Goal: Task Accomplishment & Management: Use online tool/utility

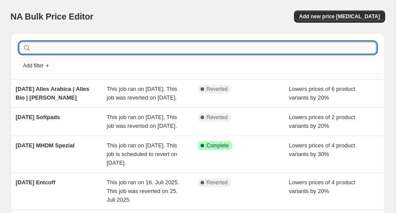
click at [127, 42] on input "text" at bounding box center [205, 48] width 344 height 12
type input "caff"
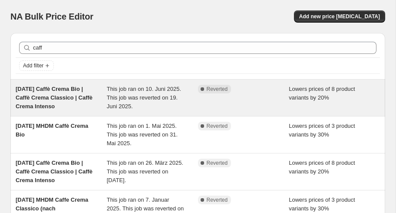
click at [141, 101] on div "This job ran on 10. Juni 2025. This job was reverted on 19. Juni 2025." at bounding box center [152, 98] width 91 height 26
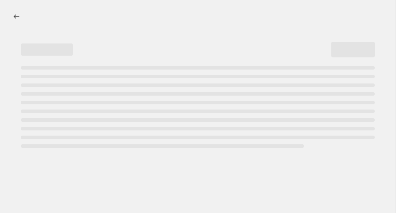
select select "percentage"
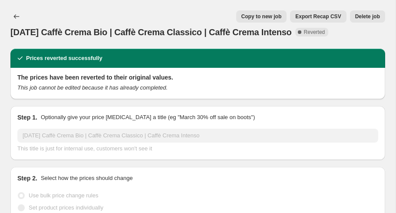
click at [261, 17] on span "Copy to new job" at bounding box center [262, 16] width 40 height 7
select select "percentage"
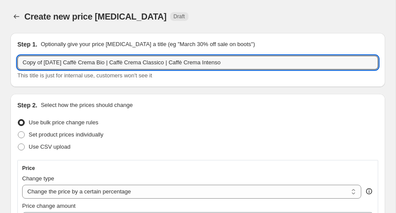
drag, startPoint x: 44, startPoint y: 63, endPoint x: -24, endPoint y: 64, distance: 68.7
click at [0, 64] on html "Home Settings Plans Skip to content Create new price [MEDICAL_DATA]. This page …" at bounding box center [198, 106] width 396 height 213
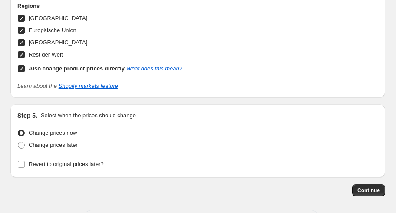
scroll to position [1118, 0]
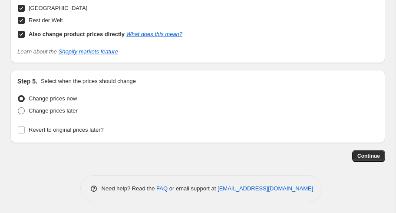
type input "[DATE] Caffè Crema Bio | Caffè Crema Classico | Caffè Crema Intenso"
click at [75, 107] on span "Change prices later" at bounding box center [53, 110] width 49 height 7
click at [18, 107] on input "Change prices later" at bounding box center [18, 107] width 0 height 0
radio input "true"
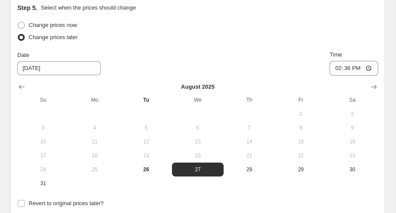
scroll to position [1201, 0]
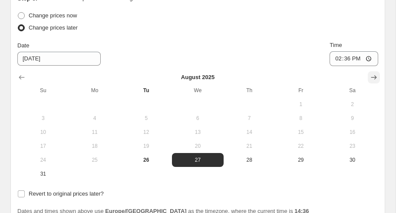
click at [379, 73] on button "Show next month, September 2025" at bounding box center [374, 77] width 12 height 12
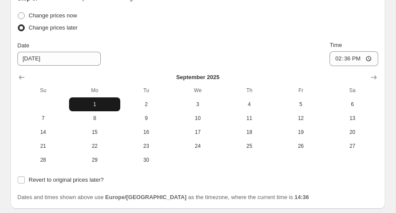
click at [95, 101] on span "1" at bounding box center [95, 104] width 45 height 7
type input "[DATE]"
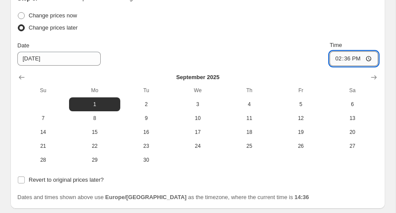
click at [349, 60] on input "14:36" at bounding box center [354, 58] width 49 height 15
type input "00:01"
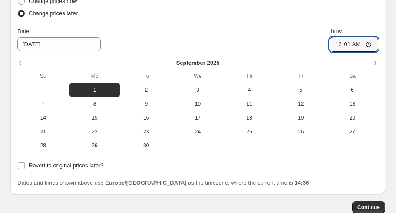
scroll to position [1266, 0]
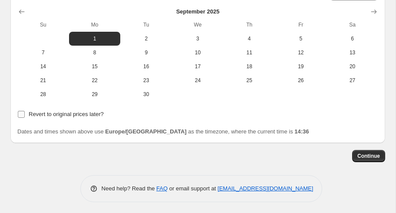
click at [96, 115] on span "Revert to original prices later?" at bounding box center [66, 114] width 75 height 7
click at [25, 115] on input "Revert to original prices later?" at bounding box center [21, 114] width 7 height 7
checkbox input "true"
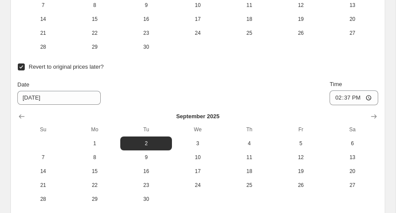
scroll to position [1314, 0]
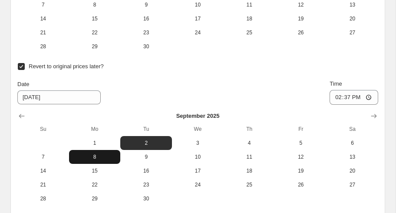
click at [93, 154] on span "8" at bounding box center [95, 156] width 45 height 7
type input "[DATE]"
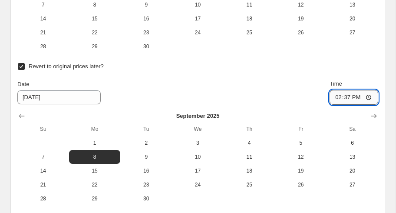
click at [347, 94] on input "14:37" at bounding box center [354, 97] width 49 height 15
type input "23:59"
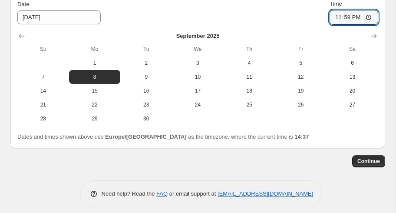
scroll to position [1399, 0]
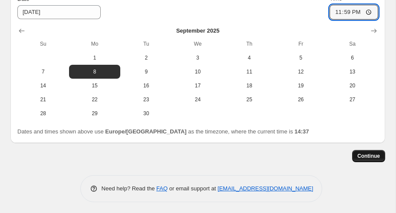
click at [365, 158] on button "Continue" at bounding box center [368, 156] width 33 height 12
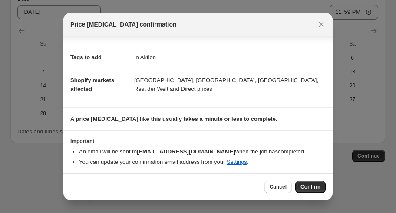
scroll to position [125, 0]
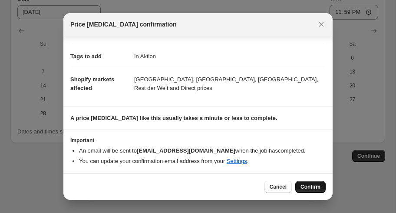
click at [297, 186] on button "Confirm" at bounding box center [311, 187] width 30 height 12
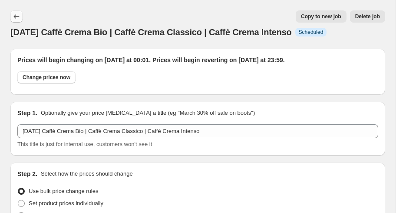
click at [17, 12] on button "Price change jobs" at bounding box center [16, 16] width 12 height 12
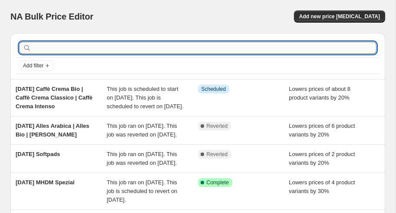
click at [102, 43] on input "text" at bounding box center [205, 48] width 344 height 12
type input "kaffeet"
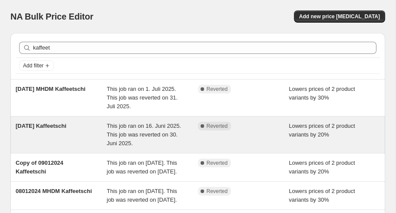
click at [55, 126] on span "[DATE] Kaffeetschi" at bounding box center [41, 126] width 51 height 7
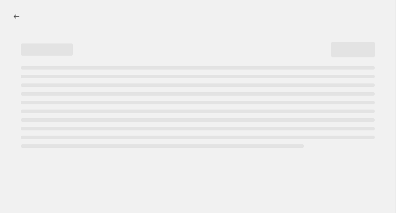
select select "percentage"
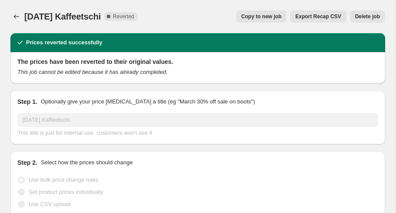
click at [278, 16] on span "Copy to new job" at bounding box center [262, 16] width 40 height 7
select select "percentage"
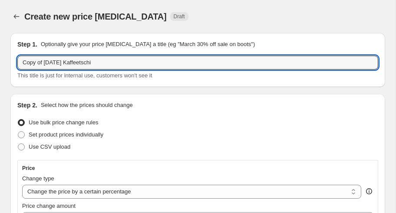
drag, startPoint x: 46, startPoint y: 63, endPoint x: 0, endPoint y: 63, distance: 45.6
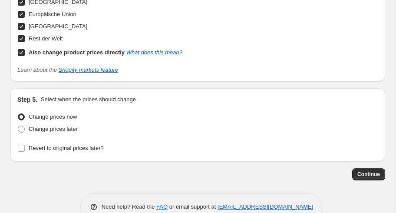
scroll to position [930, 0]
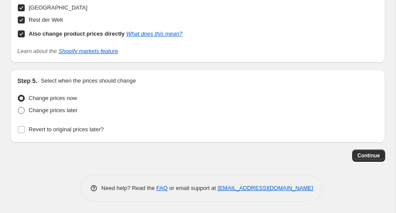
type input "[DATE] Kaffeetschi"
click at [68, 107] on span "Change prices later" at bounding box center [53, 110] width 49 height 7
click at [18, 107] on input "Change prices later" at bounding box center [18, 107] width 0 height 0
radio input "true"
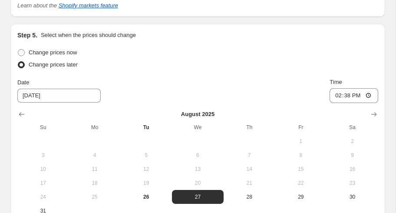
scroll to position [988, 0]
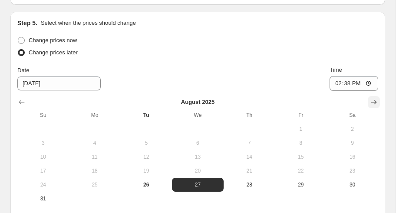
click at [375, 98] on icon "Show next month, September 2025" at bounding box center [374, 102] width 9 height 9
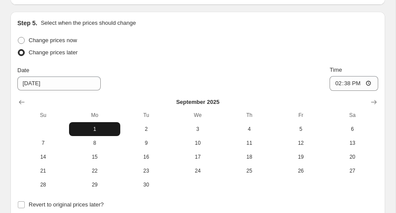
click at [95, 127] on span "1" at bounding box center [95, 129] width 45 height 7
type input "[DATE]"
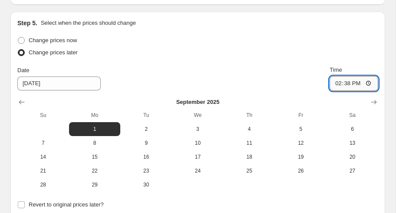
click at [346, 83] on input "14:38" at bounding box center [354, 83] width 49 height 15
type input "00:01"
click at [91, 203] on span "Revert to original prices later?" at bounding box center [66, 204] width 75 height 7
click at [25, 203] on input "Revert to original prices later?" at bounding box center [21, 204] width 7 height 7
checkbox input "true"
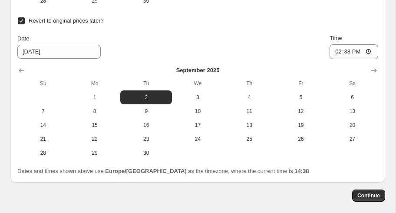
scroll to position [1192, 0]
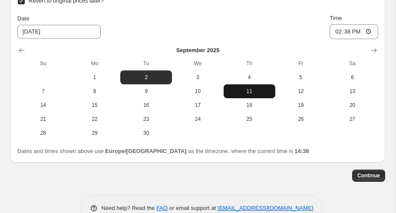
click at [243, 90] on span "11" at bounding box center [249, 91] width 45 height 7
type input "[DATE]"
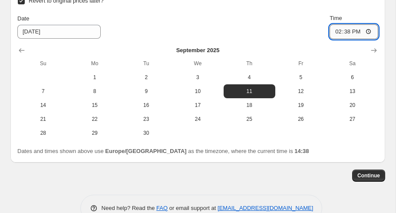
click at [344, 27] on input "14:38" at bounding box center [354, 31] width 49 height 15
type input "23:59"
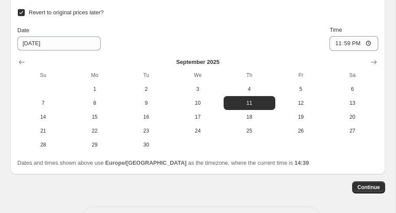
scroll to position [1179, 0]
click at [365, 185] on span "Continue" at bounding box center [369, 187] width 23 height 7
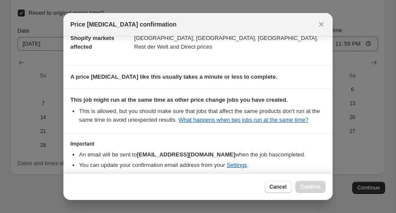
scroll to position [213, 0]
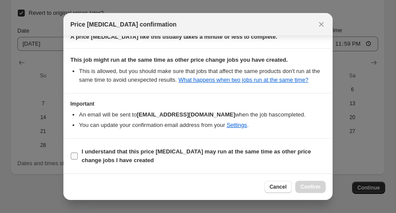
click at [262, 150] on b "I understand that this price [MEDICAL_DATA] may run at the same time as other p…" at bounding box center [196, 155] width 229 height 15
click at [78, 153] on input "I understand that this price [MEDICAL_DATA] may run at the same time as other p…" at bounding box center [74, 156] width 7 height 7
checkbox input "true"
click at [303, 188] on span "Confirm" at bounding box center [311, 186] width 20 height 7
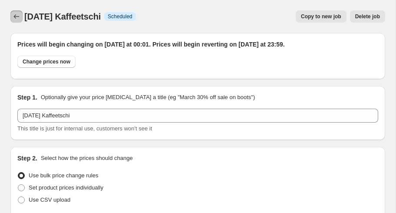
click at [16, 13] on icon "Price change jobs" at bounding box center [16, 16] width 9 height 9
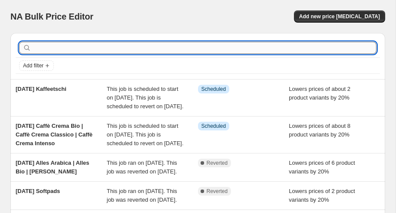
click at [89, 44] on input "text" at bounding box center [205, 48] width 344 height 12
type input "mhdm"
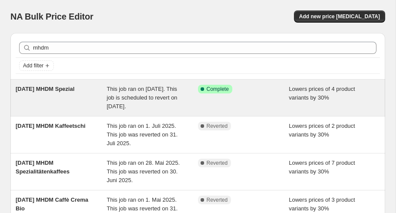
click at [55, 87] on span "[DATE] MHDM Spezial" at bounding box center [45, 89] width 59 height 7
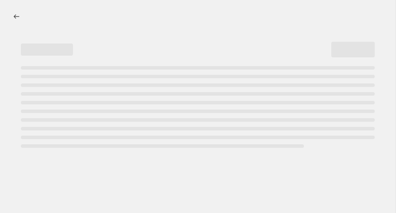
select select "percentage"
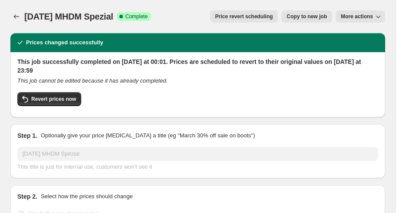
click at [295, 18] on span "Copy to new job" at bounding box center [307, 16] width 40 height 7
select select "percentage"
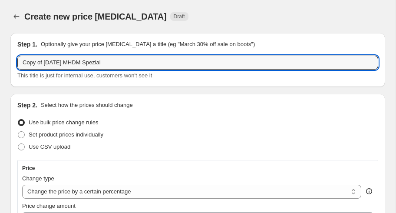
drag, startPoint x: 46, startPoint y: 62, endPoint x: -53, endPoint y: 62, distance: 99.1
click at [0, 62] on html "Home Settings Plans Skip to content Create new price [MEDICAL_DATA]. This page …" at bounding box center [198, 106] width 396 height 213
click at [81, 62] on input "[DATE] MHDM Spezial" at bounding box center [197, 63] width 361 height 14
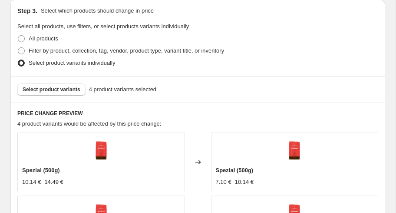
scroll to position [579, 0]
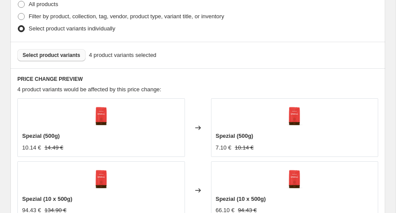
type input "[DATE] MHDM Entcoff"
click at [67, 56] on span "Select product variants" at bounding box center [52, 55] width 58 height 7
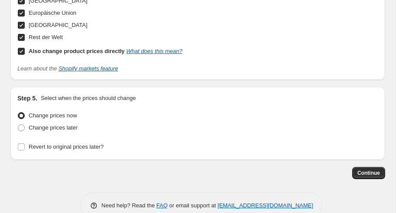
scroll to position [1055, 0]
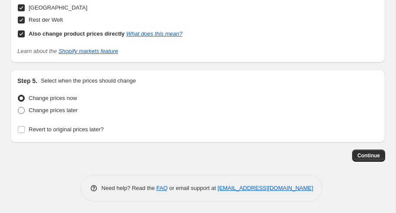
click at [73, 110] on span "Change prices later" at bounding box center [53, 110] width 49 height 7
click at [18, 107] on input "Change prices later" at bounding box center [18, 107] width 0 height 0
radio input "true"
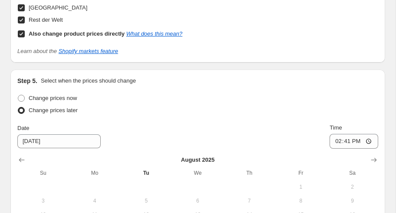
scroll to position [1102, 0]
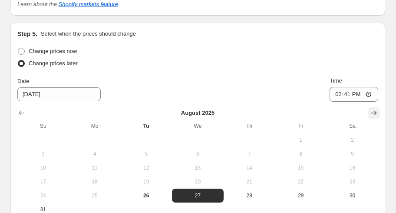
click at [372, 112] on icon "Show next month, September 2025" at bounding box center [374, 113] width 9 height 9
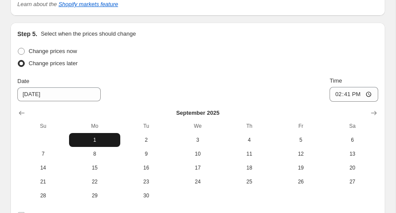
click at [93, 137] on span "1" at bounding box center [95, 139] width 45 height 7
type input "[DATE]"
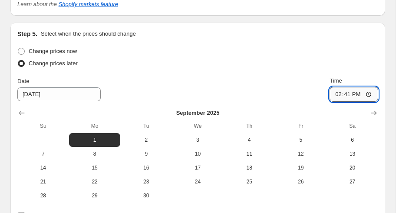
click at [350, 93] on input "14:41" at bounding box center [354, 94] width 49 height 15
type input "00:01"
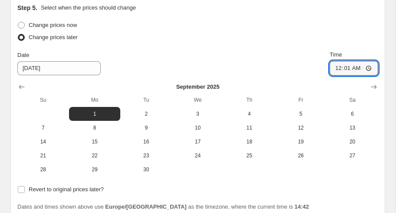
scroll to position [1204, 0]
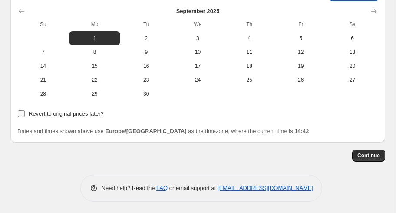
click at [86, 111] on span "Revert to original prices later?" at bounding box center [66, 113] width 75 height 7
click at [25, 111] on input "Revert to original prices later?" at bounding box center [21, 113] width 7 height 7
checkbox input "true"
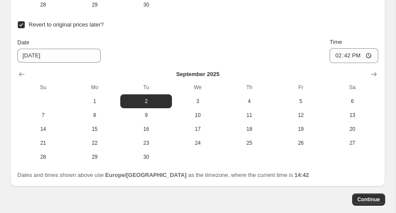
scroll to position [1299, 0]
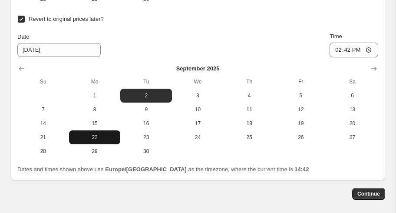
click at [120, 138] on button "22" at bounding box center [95, 137] width 52 height 14
type input "[DATE]"
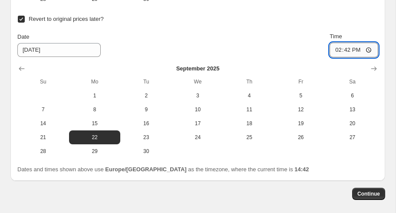
click at [346, 50] on input "14:42" at bounding box center [354, 50] width 49 height 15
type input "23:42"
click at [51, 121] on span "14" at bounding box center [43, 123] width 45 height 7
type input "[DATE]"
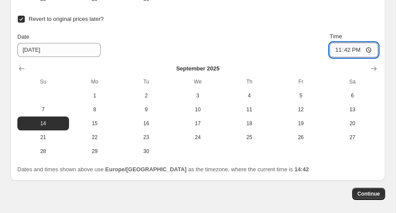
click at [359, 48] on input "23:42" at bounding box center [354, 50] width 49 height 15
type input "23:50"
type input "23:59"
click at [247, 179] on div "Step 5. Select when the prices should change Change prices now Change prices la…" at bounding box center [197, 3] width 375 height 355
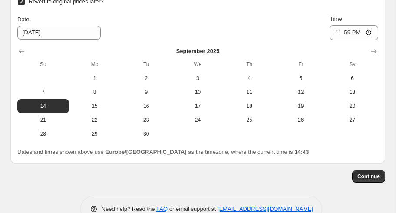
scroll to position [1337, 0]
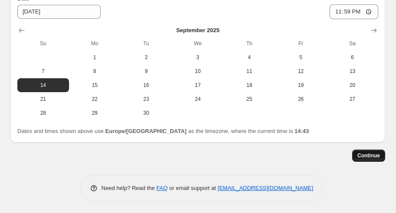
click at [359, 153] on span "Continue" at bounding box center [369, 155] width 23 height 7
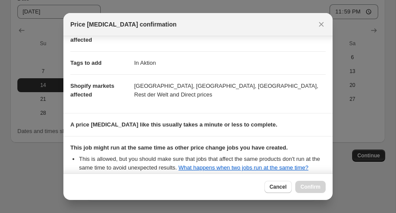
scroll to position [213, 0]
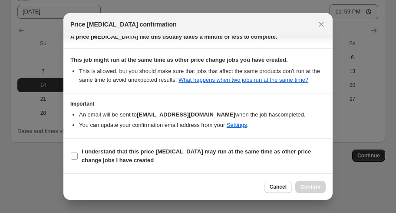
click at [219, 152] on b "I understand that this price [MEDICAL_DATA] may run at the same time as other p…" at bounding box center [196, 155] width 229 height 15
click at [78, 153] on input "I understand that this price [MEDICAL_DATA] may run at the same time as other p…" at bounding box center [74, 156] width 7 height 7
checkbox input "true"
click at [302, 191] on button "Confirm" at bounding box center [311, 187] width 30 height 12
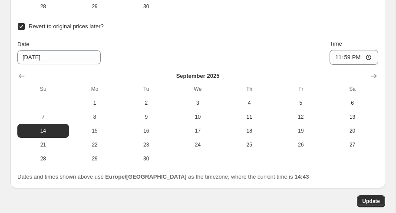
scroll to position [1390, 0]
